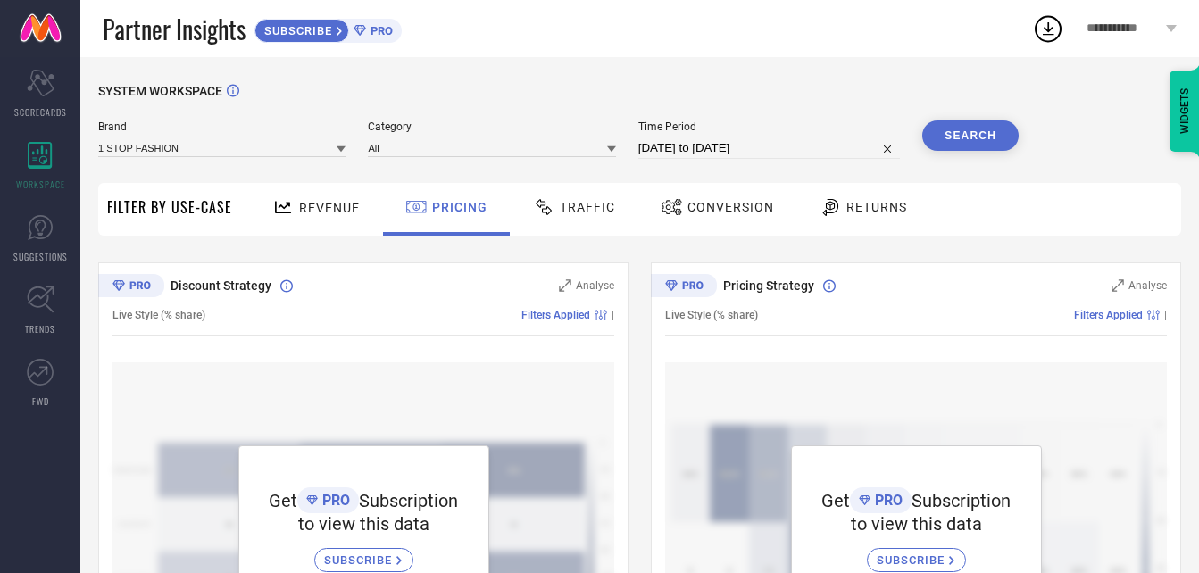
click at [330, 212] on span "Revenue" at bounding box center [329, 208] width 61 height 14
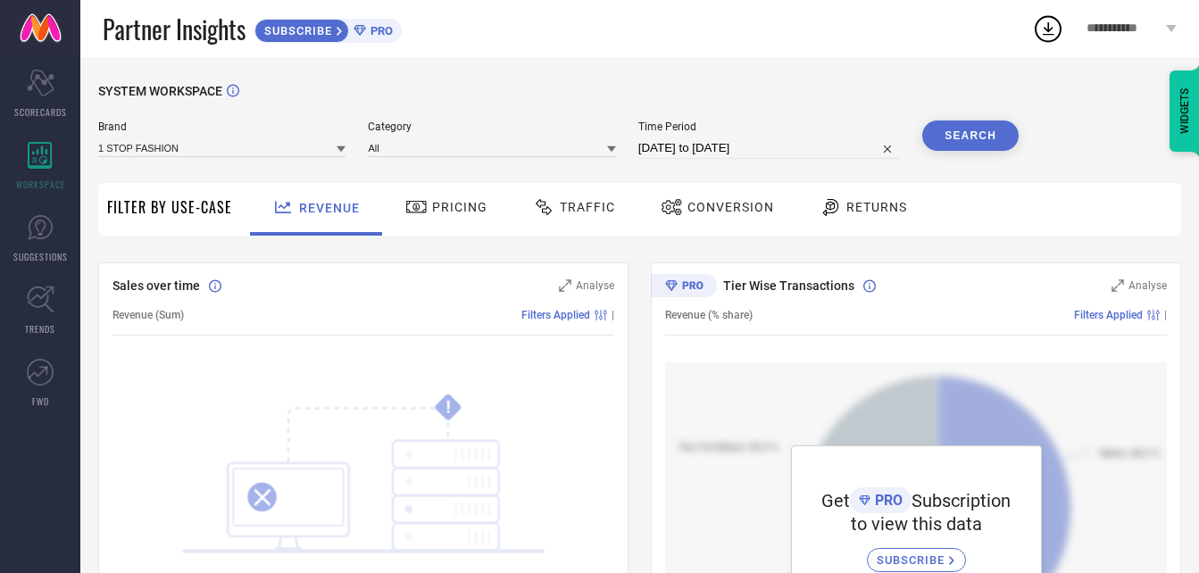
click at [472, 207] on span "Pricing" at bounding box center [459, 207] width 55 height 14
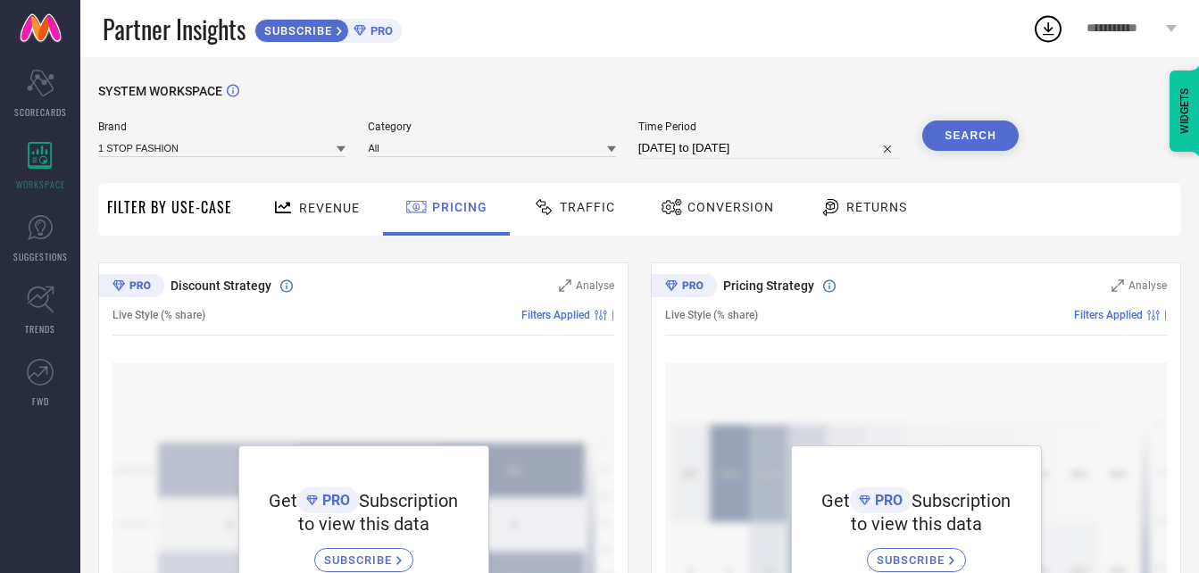
click at [579, 196] on div "Traffic" at bounding box center [574, 207] width 91 height 30
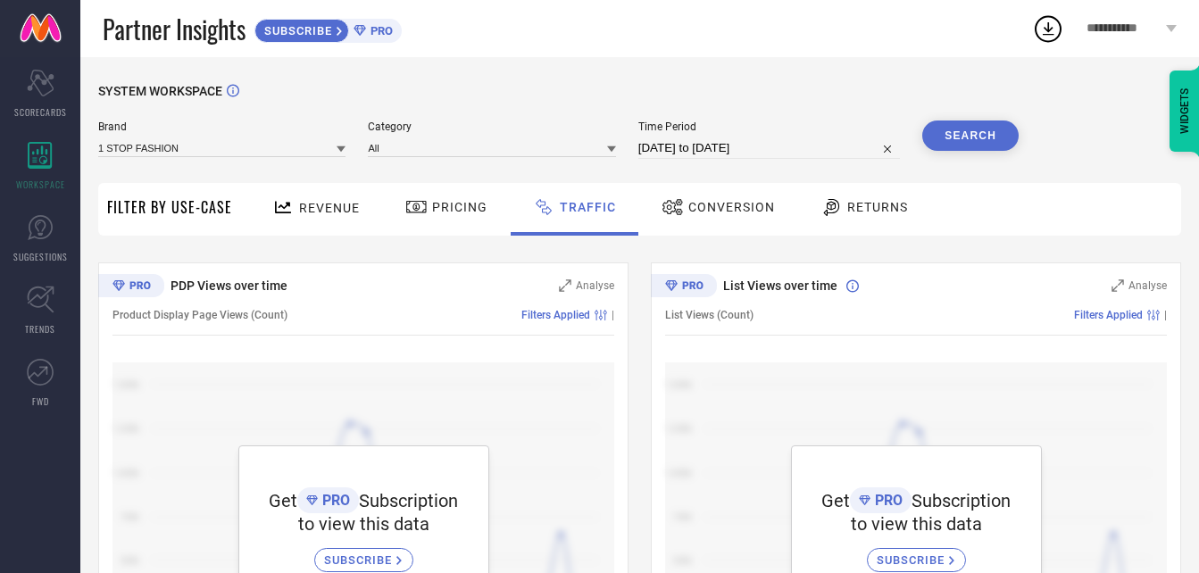
click at [699, 199] on div "Conversion" at bounding box center [718, 207] width 122 height 30
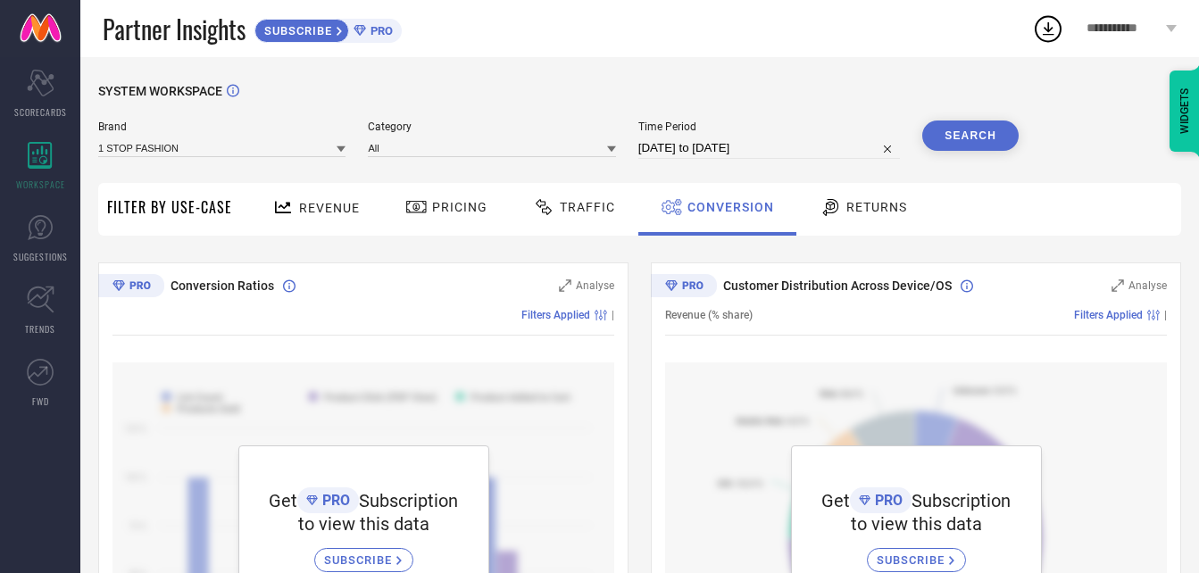
click at [866, 204] on span "Returns" at bounding box center [876, 207] width 61 height 14
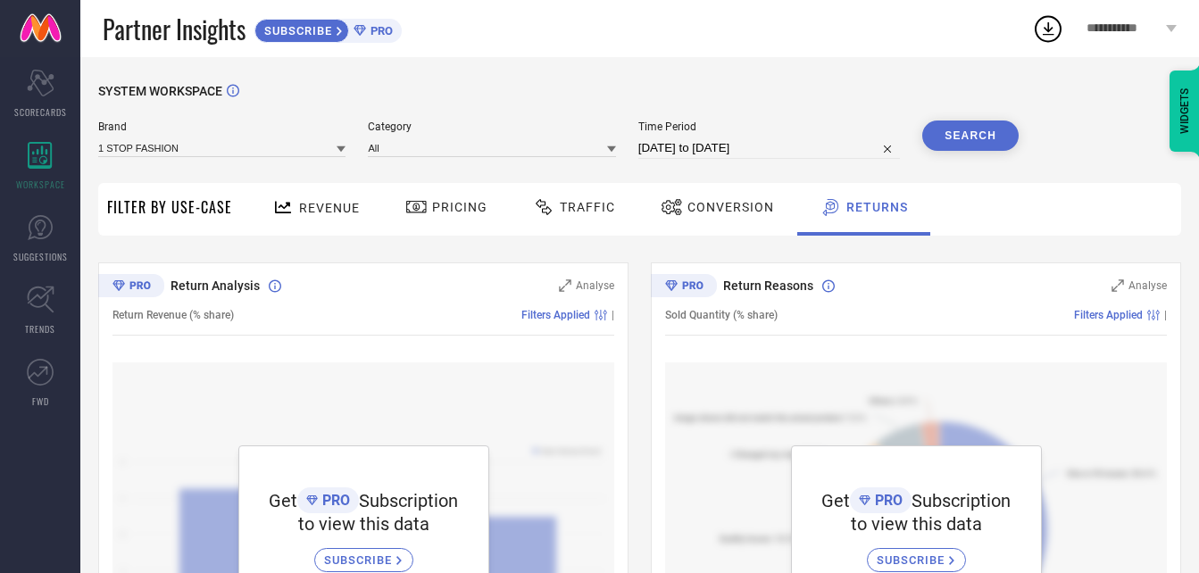
click at [373, 204] on div "Revenue" at bounding box center [316, 209] width 132 height 53
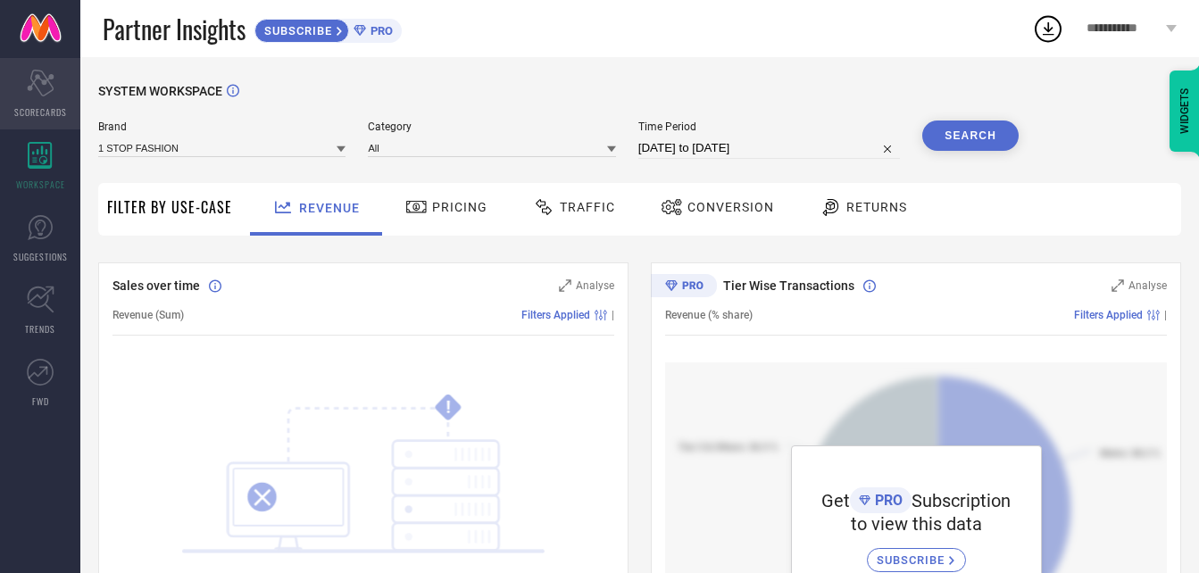
click at [51, 83] on icon "Scorecard" at bounding box center [41, 83] width 28 height 27
